Goal: Find contact information: Find contact information

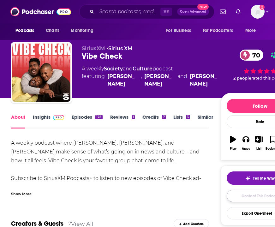
click at [244, 198] on link "Contact This Podcast" at bounding box center [259, 196] width 67 height 12
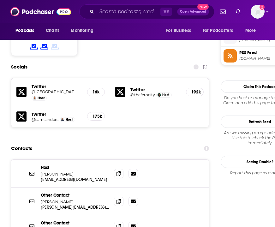
scroll to position [555, 0]
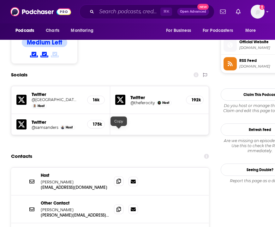
click at [121, 176] on span at bounding box center [118, 180] width 9 height 9
click at [120, 176] on span at bounding box center [118, 180] width 9 height 9
drag, startPoint x: 38, startPoint y: 132, endPoint x: 68, endPoint y: 132, distance: 30.3
click at [68, 167] on div "Host [PERSON_NAME] [EMAIL_ADDRESS][DOMAIN_NAME] [EMAIL_ADDRESS][DOMAIN_NAME]" at bounding box center [110, 181] width 198 height 28
copy p "[PERSON_NAME]"
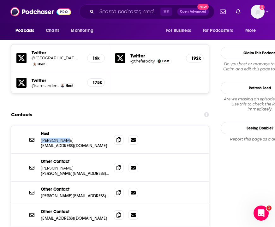
scroll to position [0, 0]
